Goal: Information Seeking & Learning: Learn about a topic

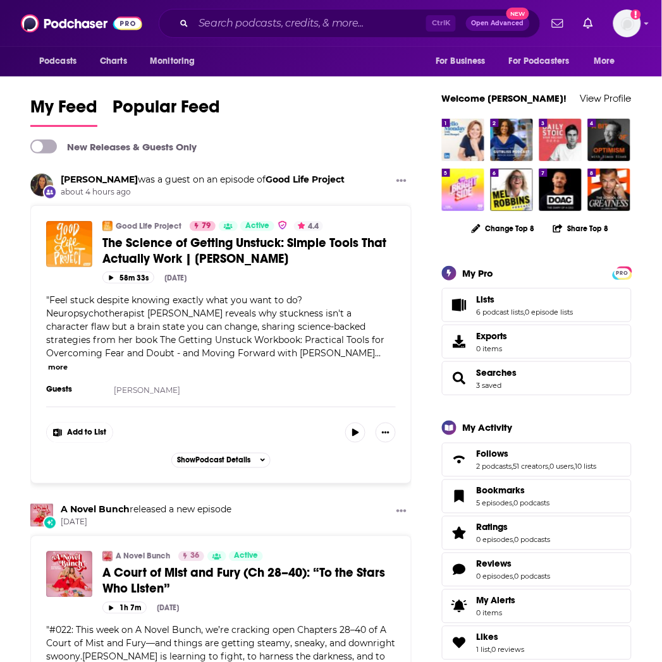
scroll to position [580, 0]
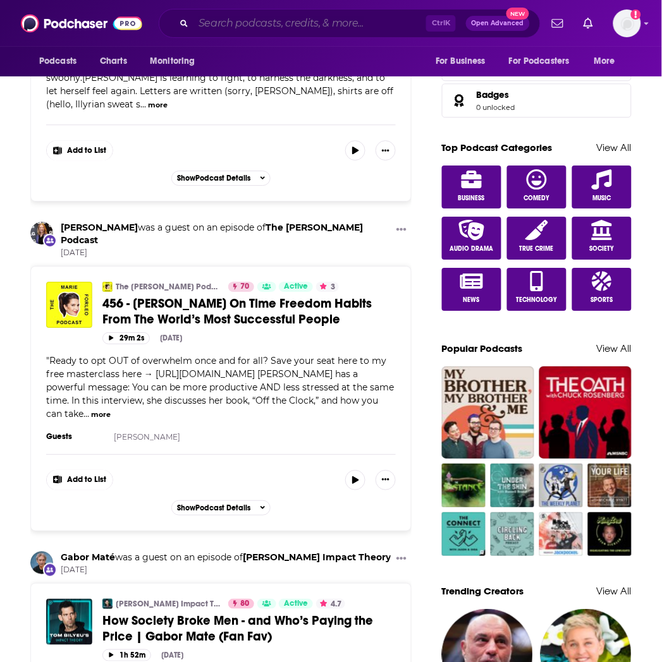
click at [267, 24] on input "Search podcasts, credits, & more..." at bounding box center [309, 23] width 233 height 20
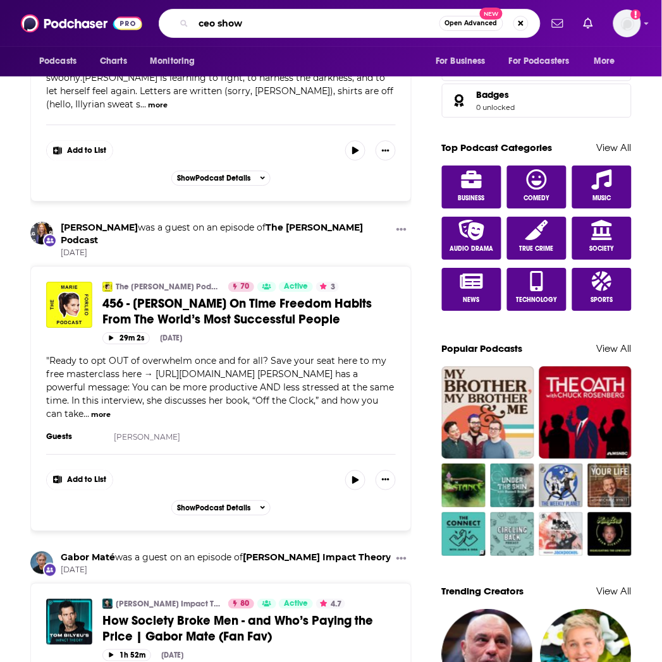
type input "ceo show"
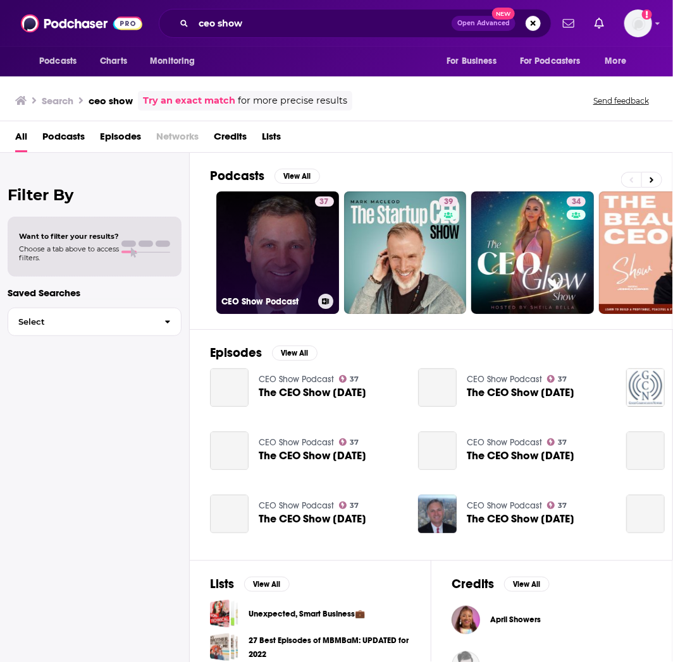
click at [257, 271] on link "37 CEO Show Podcast" at bounding box center [277, 253] width 123 height 123
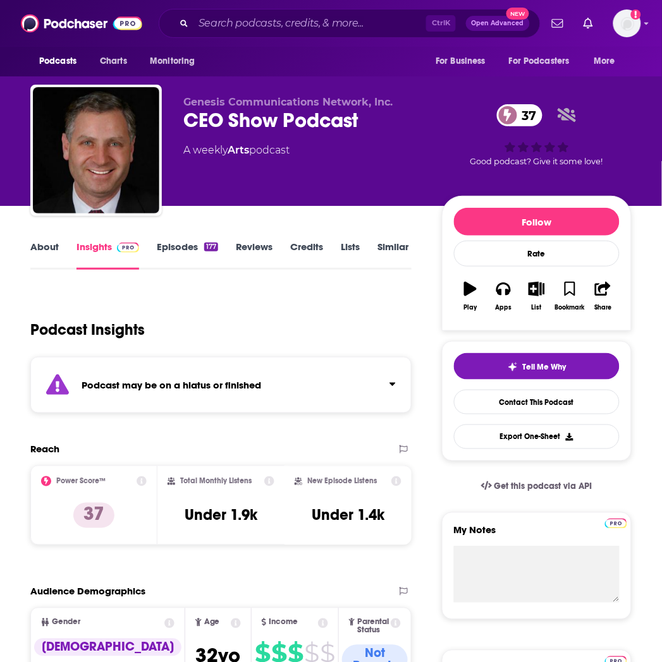
click at [47, 245] on link "About" at bounding box center [44, 255] width 28 height 29
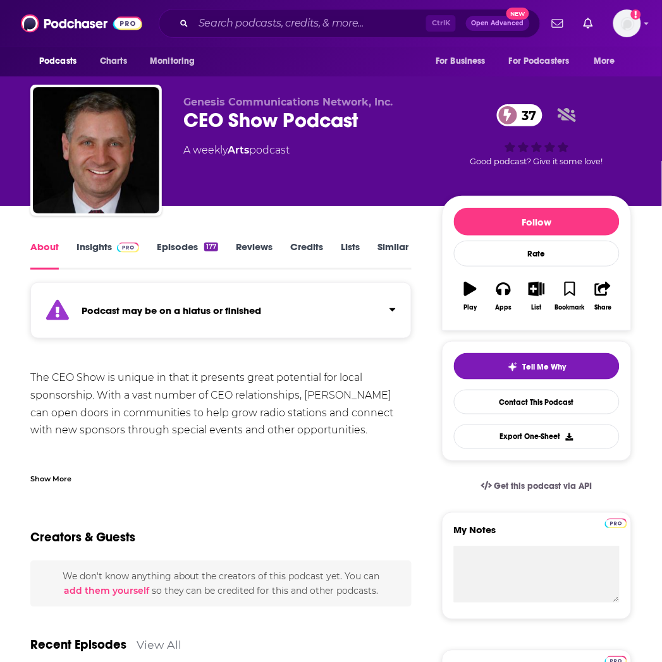
click at [96, 242] on link "Insights" at bounding box center [107, 255] width 63 height 29
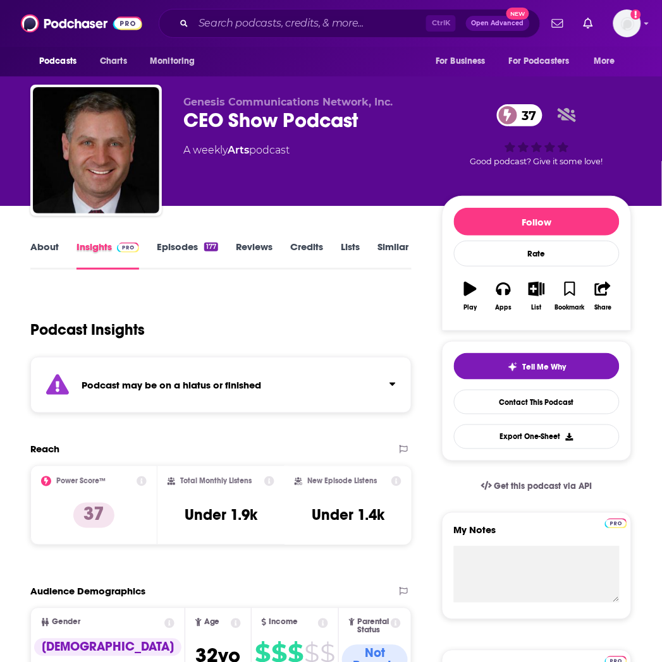
click at [150, 243] on div "Insights" at bounding box center [116, 255] width 80 height 29
click at [200, 250] on link "Episodes 177" at bounding box center [187, 255] width 61 height 29
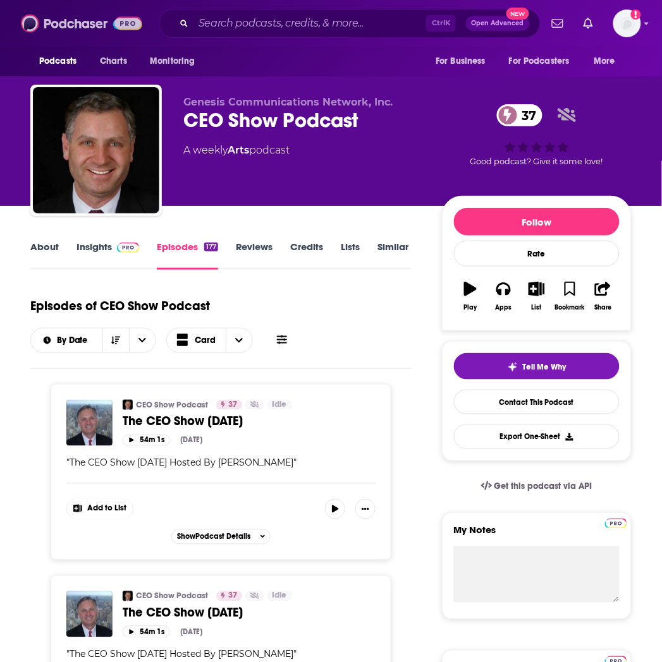
click at [61, 23] on img at bounding box center [81, 23] width 121 height 24
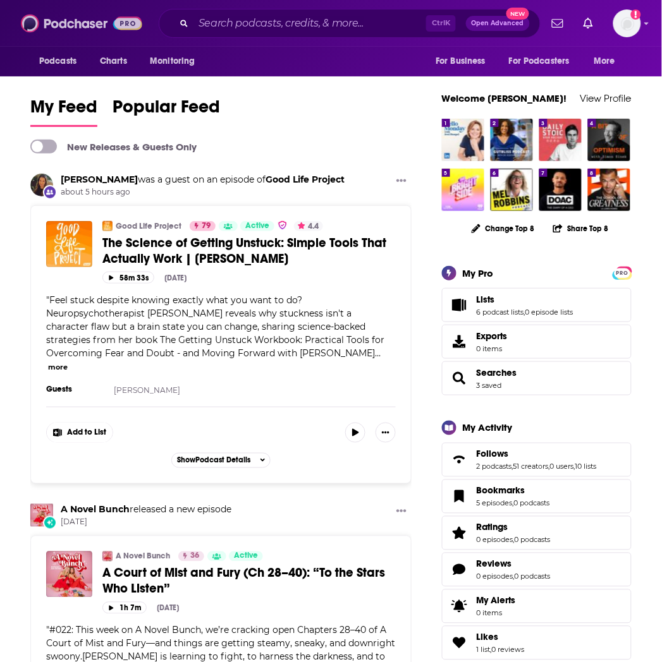
click at [62, 27] on img at bounding box center [81, 23] width 121 height 24
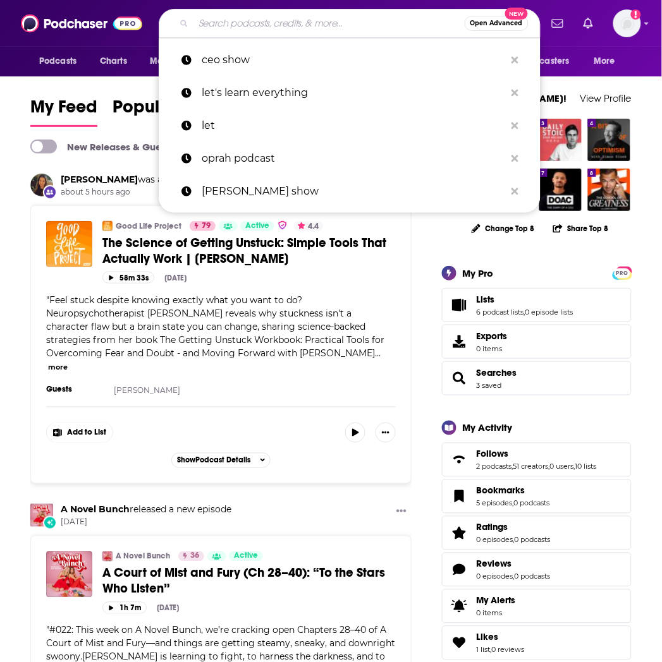
click at [265, 29] on input "Search podcasts, credits, & more..." at bounding box center [328, 23] width 271 height 20
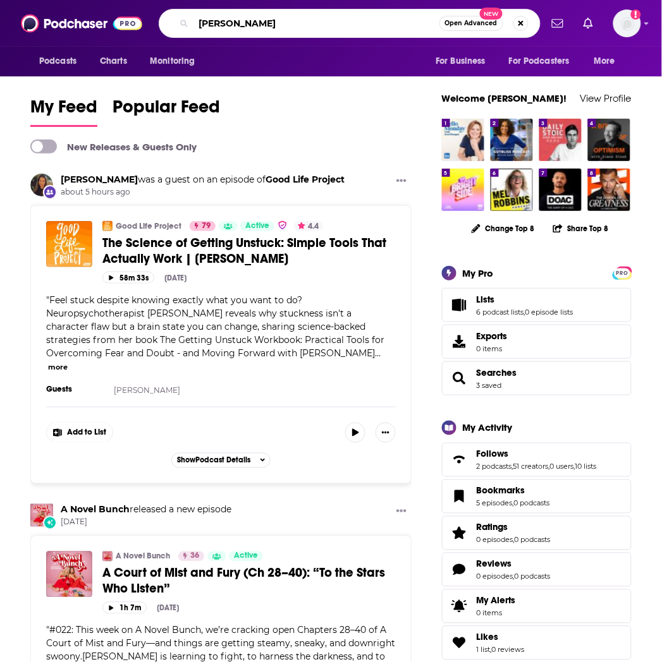
type input "[PERSON_NAME]"
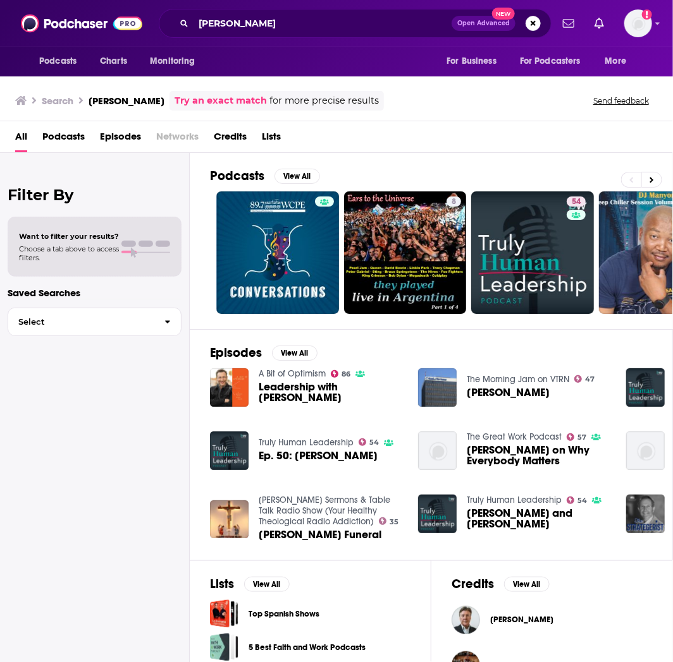
scroll to position [70, 0]
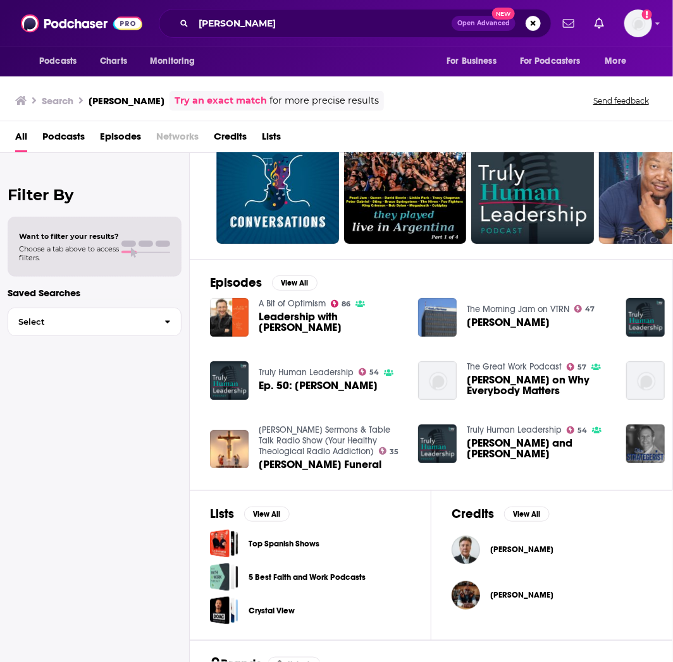
click at [332, 314] on span "Leadership with [PERSON_NAME]" at bounding box center [331, 322] width 144 height 21
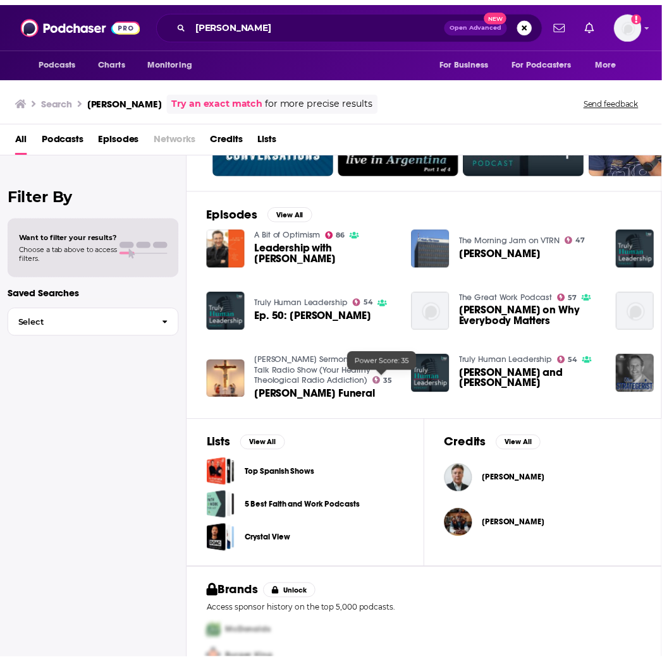
scroll to position [70, 0]
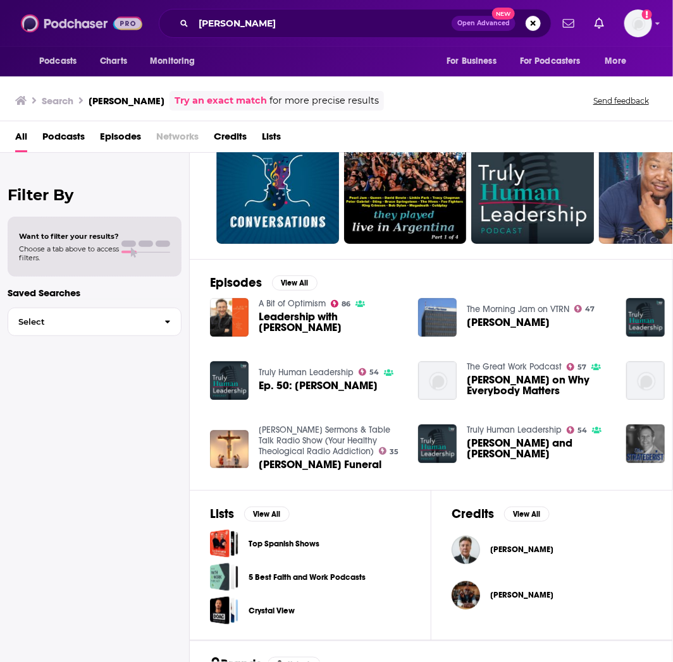
click at [49, 23] on img at bounding box center [81, 23] width 121 height 24
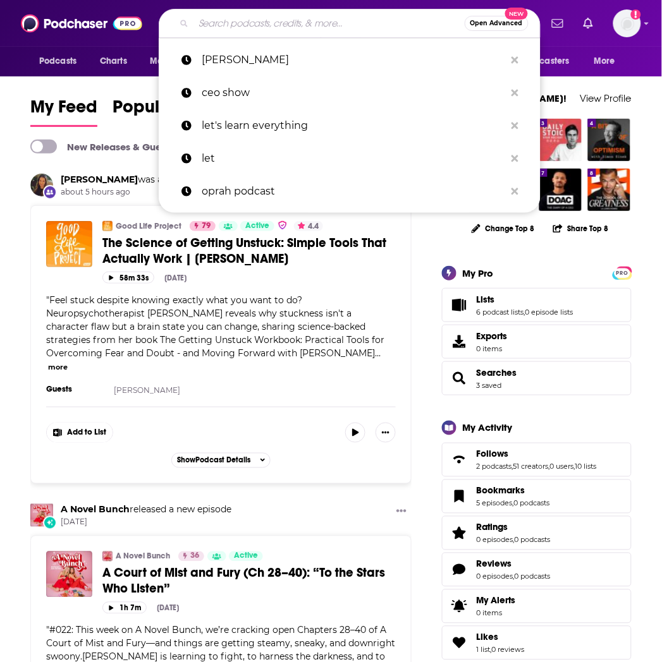
click at [297, 20] on input "Search podcasts, credits, & more..." at bounding box center [328, 23] width 271 height 20
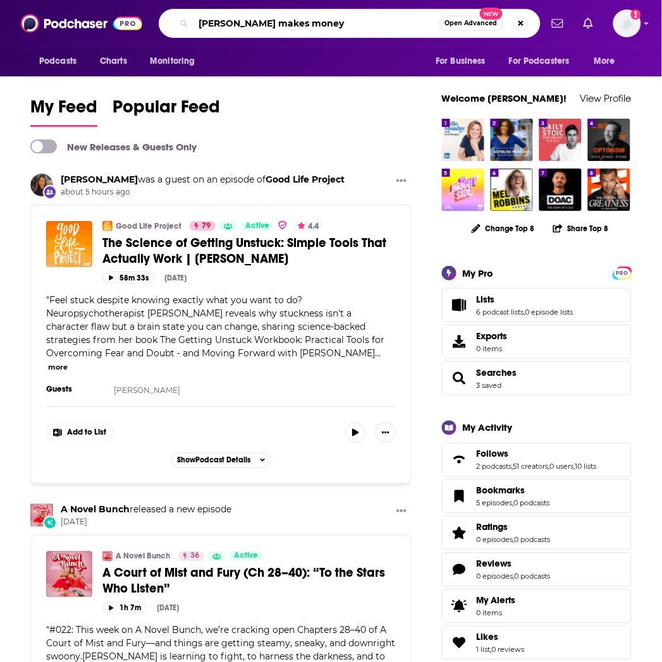
type input "[PERSON_NAME] makes money"
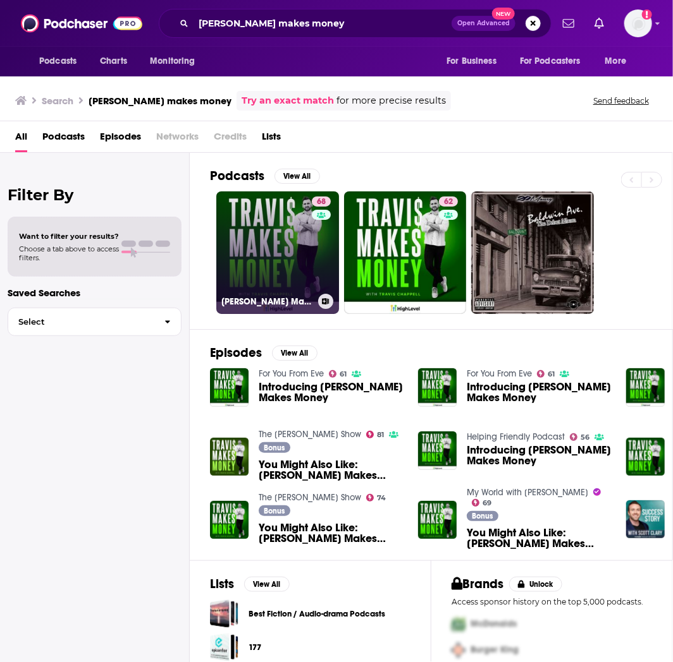
click at [281, 252] on link "68 [PERSON_NAME] Makes Money" at bounding box center [277, 253] width 123 height 123
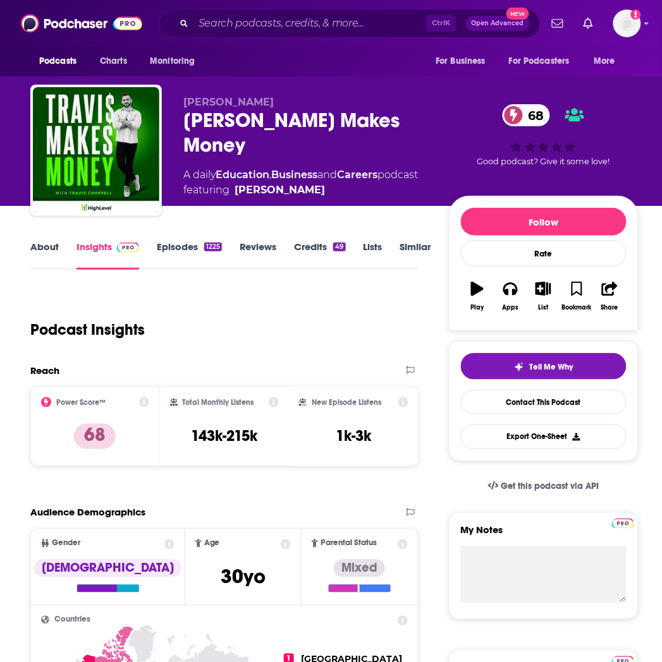
click at [49, 248] on link "About" at bounding box center [44, 255] width 28 height 29
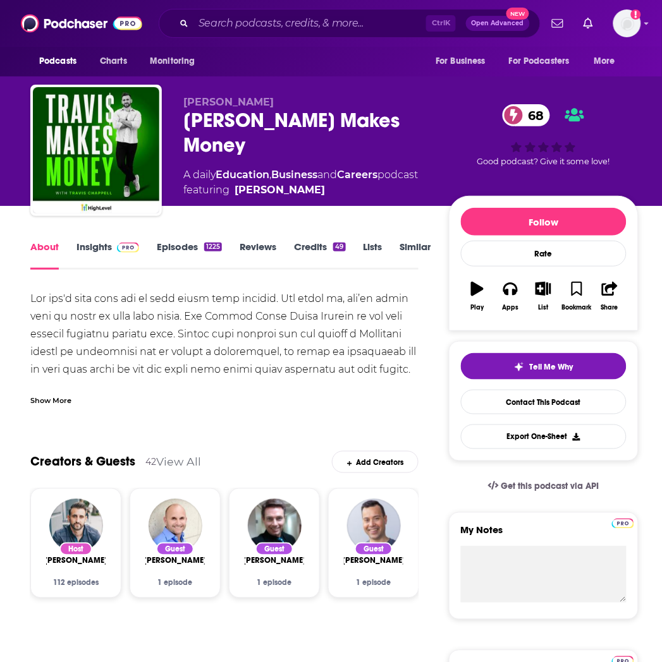
click at [117, 245] on img at bounding box center [128, 248] width 22 height 10
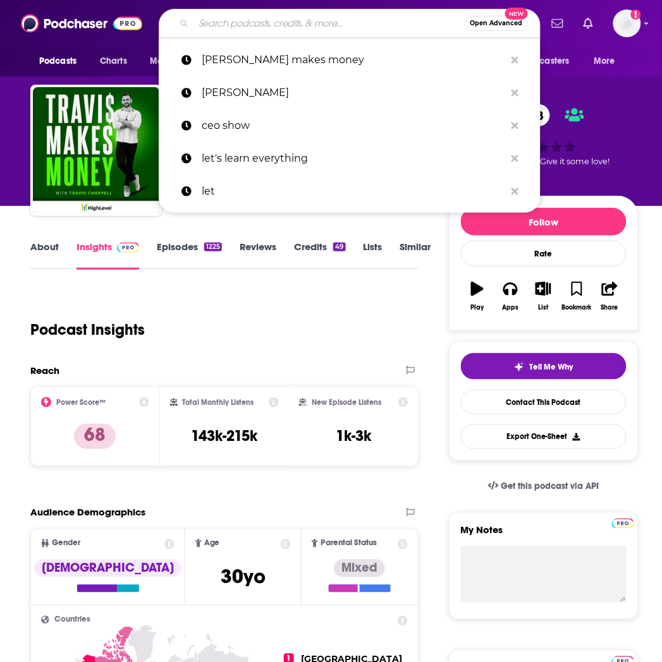
click at [242, 32] on input "Search podcasts, credits, & more..." at bounding box center [328, 23] width 271 height 20
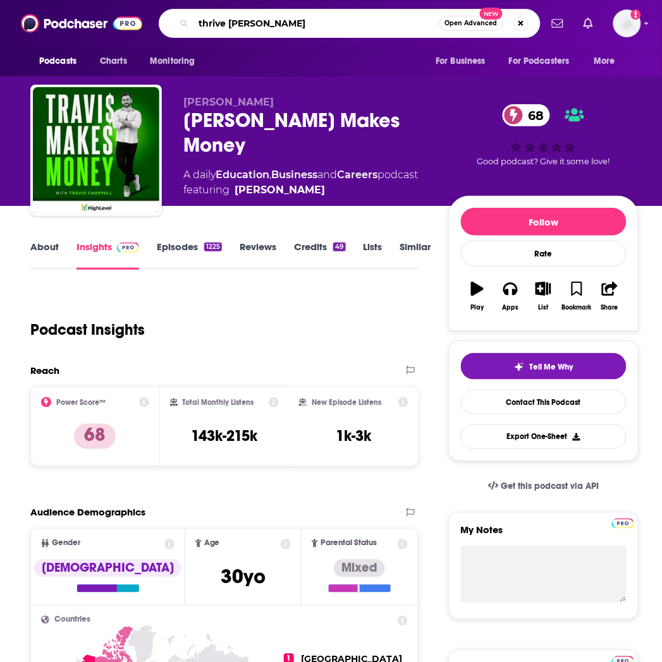
type input "thrive time"
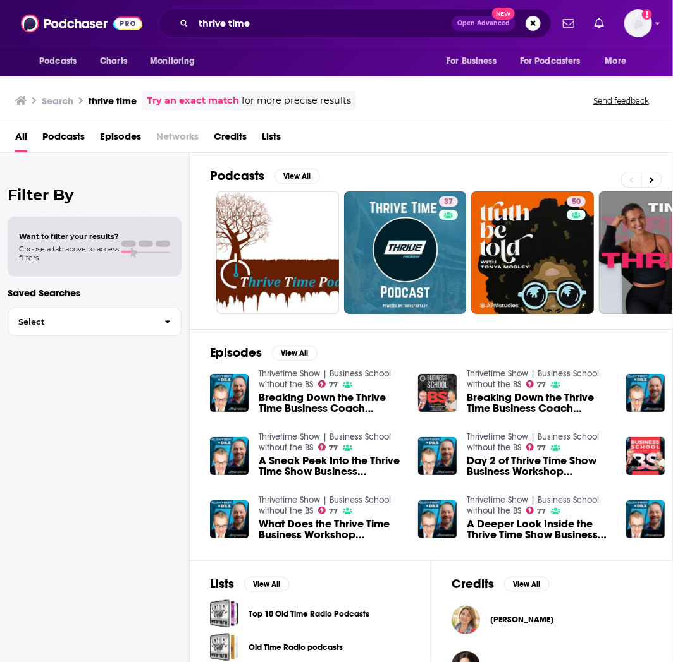
click at [307, 373] on link "Thrivetime Show | Business School without the BS" at bounding box center [325, 379] width 132 height 21
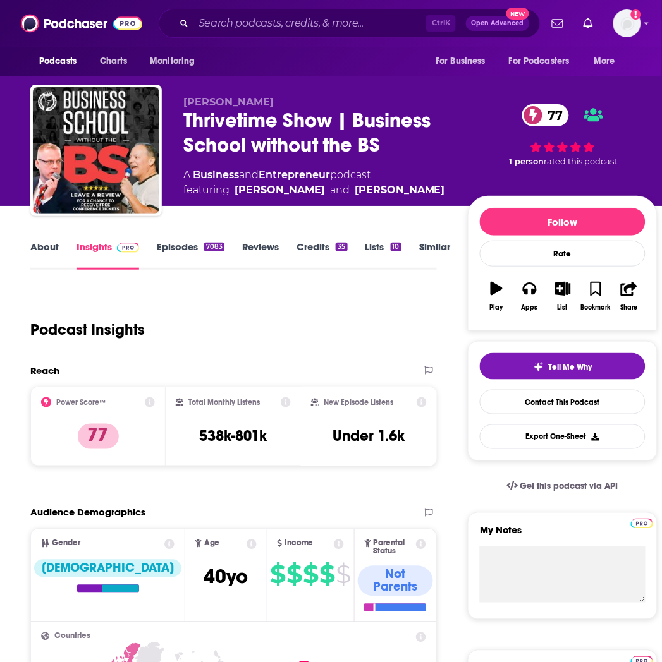
click at [186, 243] on link "Episodes 7083" at bounding box center [191, 255] width 68 height 29
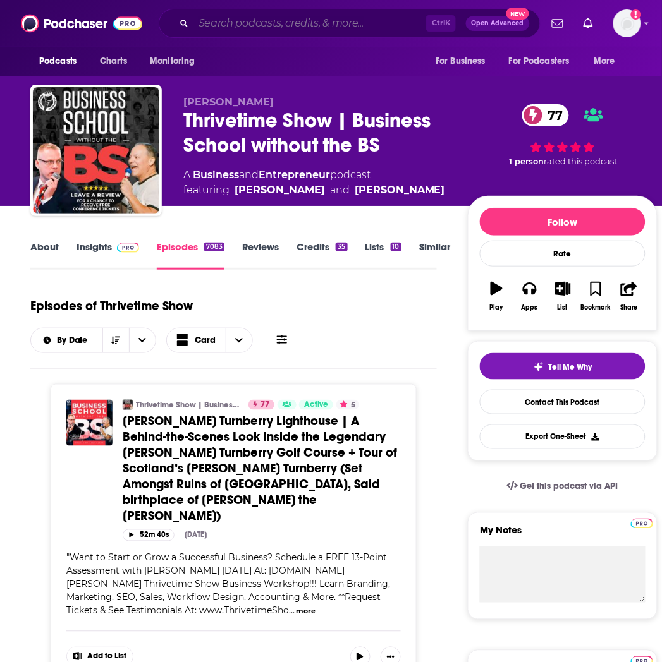
click at [254, 29] on input "Search podcasts, credits, & more..." at bounding box center [309, 23] width 233 height 20
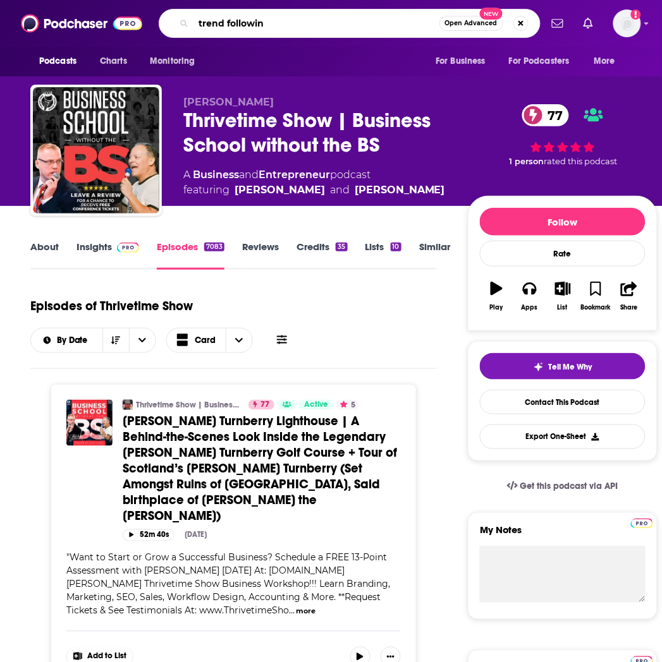
type input "trend following"
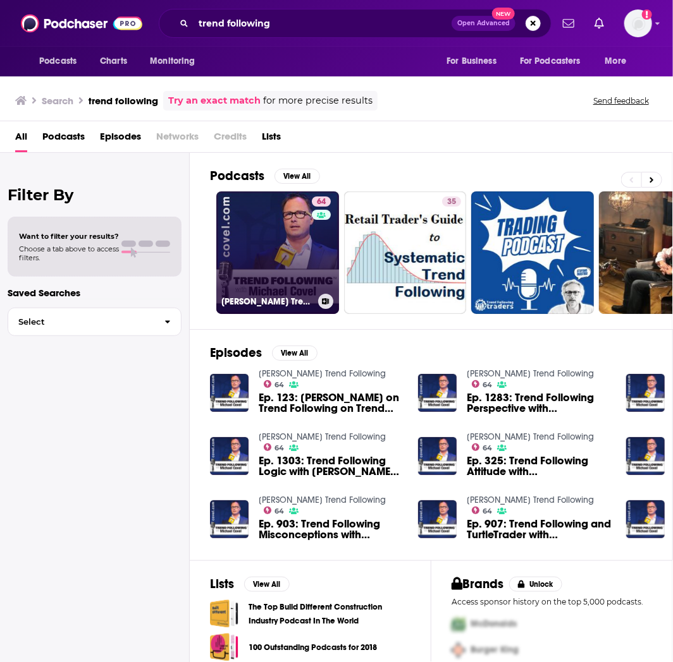
click at [254, 252] on link "64 [PERSON_NAME] Trend Following" at bounding box center [277, 253] width 123 height 123
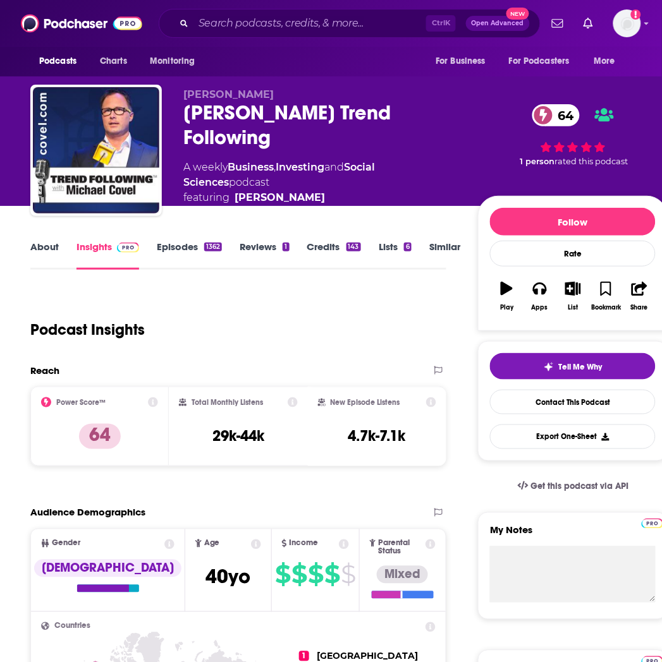
click at [188, 256] on link "Episodes 1362" at bounding box center [189, 255] width 65 height 29
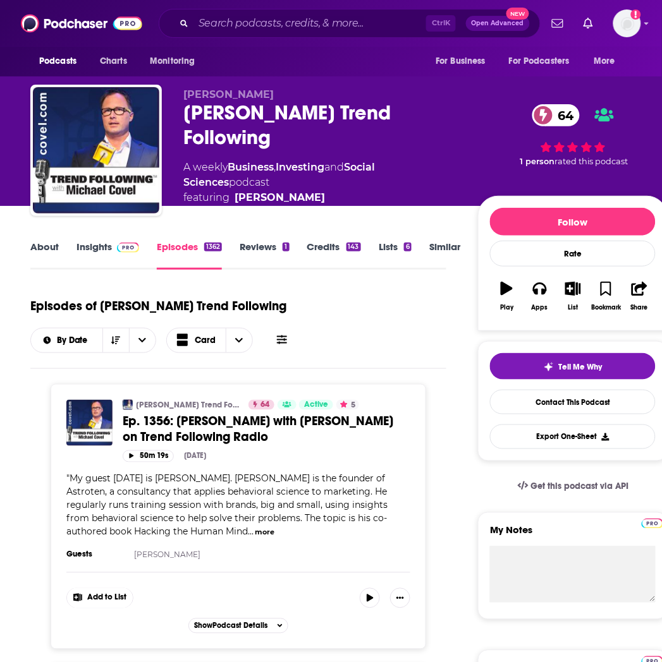
click at [117, 244] on img at bounding box center [128, 248] width 22 height 10
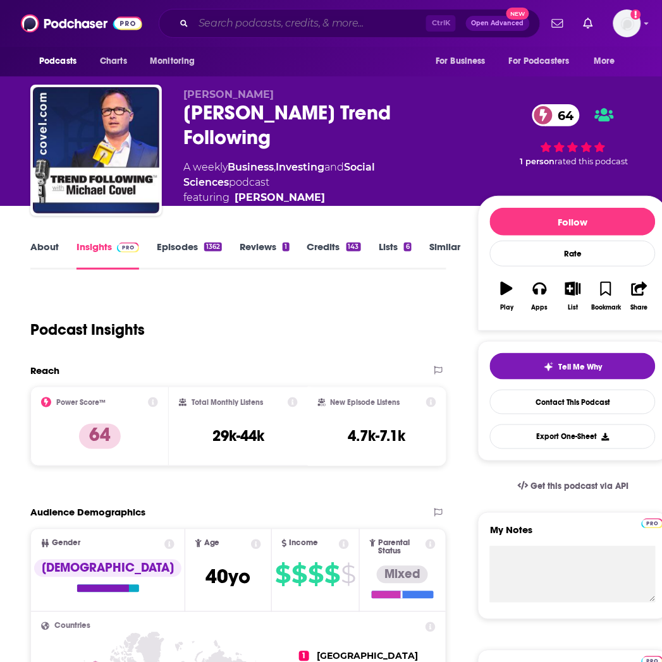
click at [288, 28] on input "Search podcasts, credits, & more..." at bounding box center [309, 23] width 233 height 20
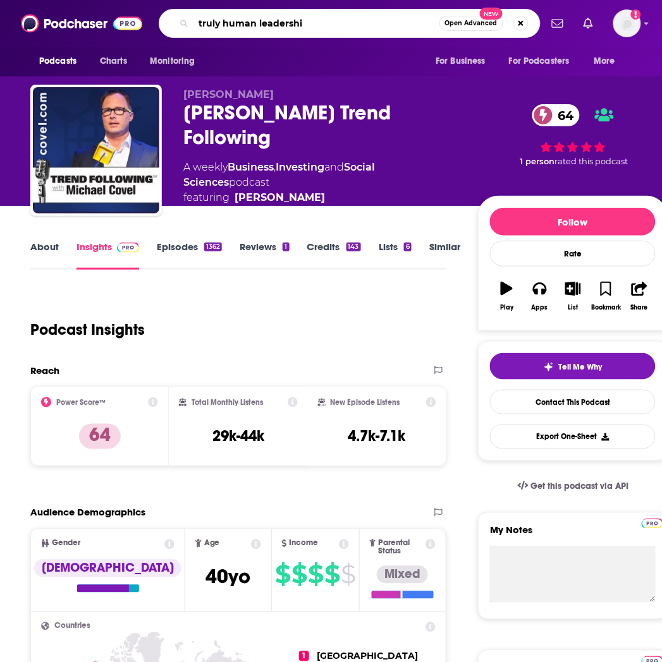
type input "truly human leadership"
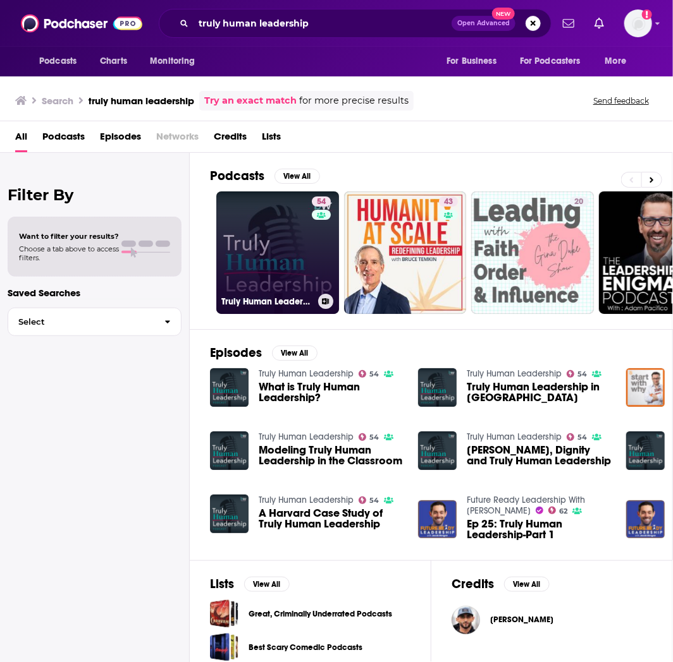
click at [273, 240] on link "54 Truly Human Leadership" at bounding box center [277, 253] width 123 height 123
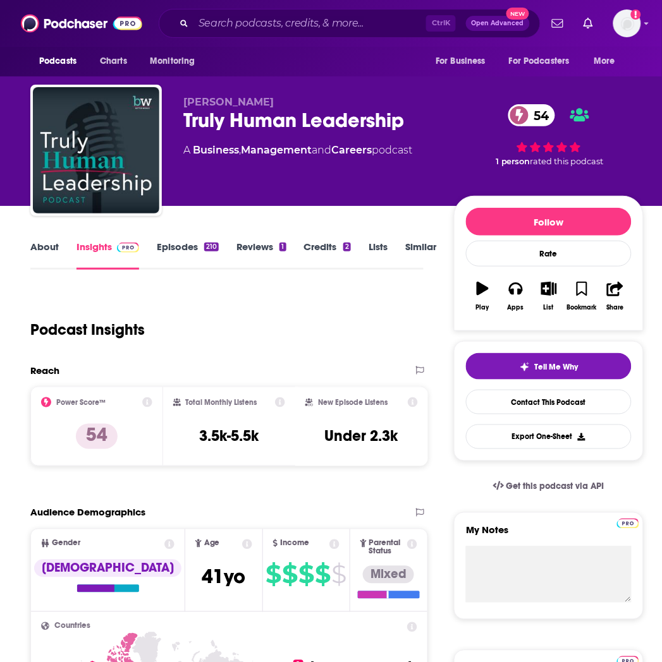
click at [247, 23] on input "Search podcasts, credits, & more..." at bounding box center [309, 23] width 233 height 20
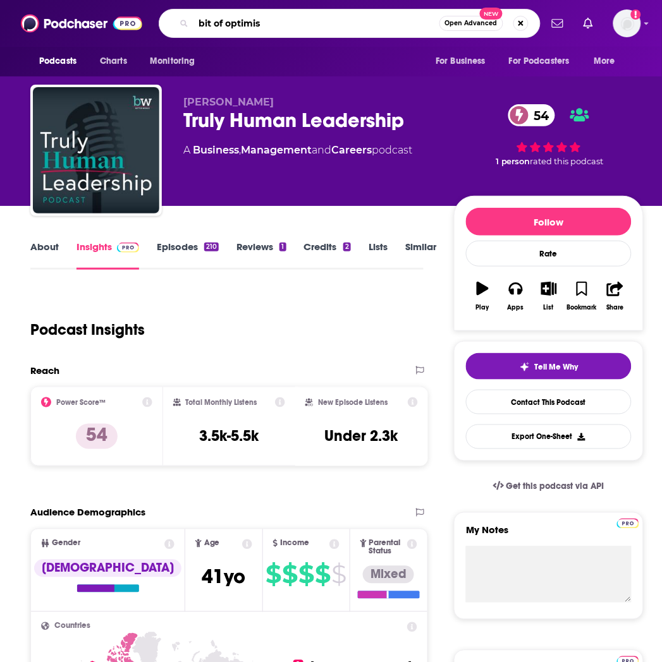
type input "bit of optimism"
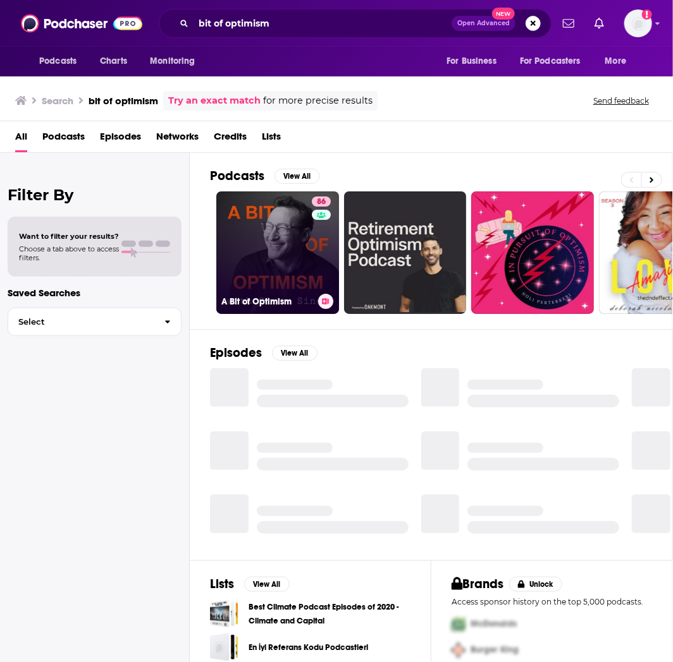
click at [255, 231] on link "86 A Bit of Optimism" at bounding box center [277, 253] width 123 height 123
